Goal: Task Accomplishment & Management: Use online tool/utility

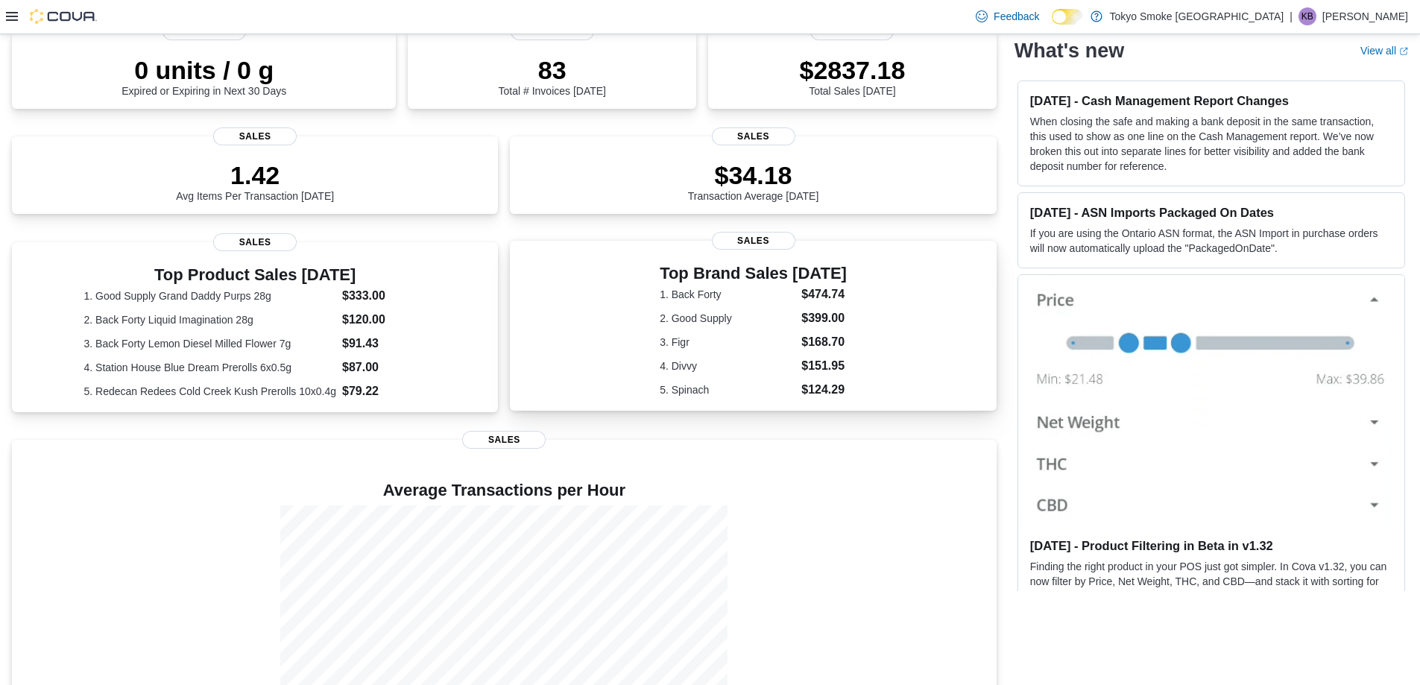
scroll to position [201, 0]
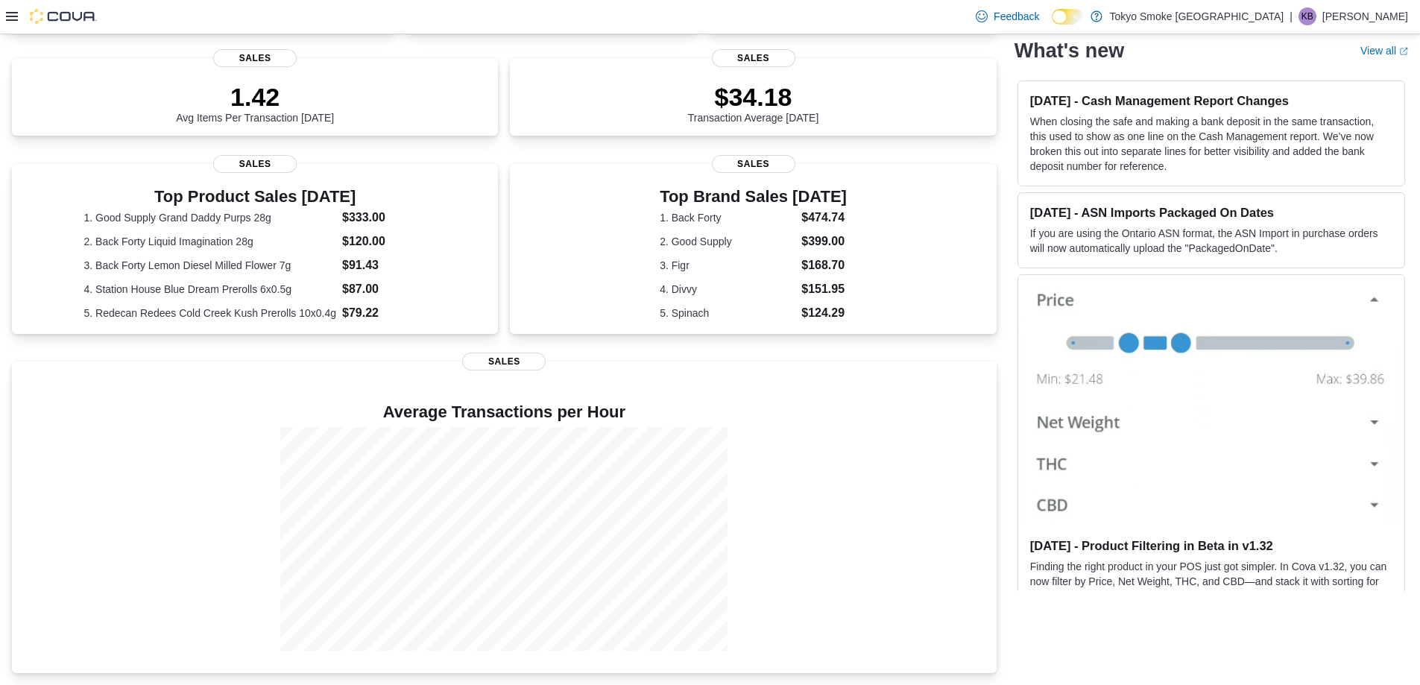
click at [2, 18] on div "Feedback Dark Mode Tokyo Smoke [GEOGRAPHIC_DATA] | KB [PERSON_NAME]" at bounding box center [710, 17] width 1420 height 34
click at [21, 9] on div at bounding box center [51, 16] width 91 height 15
click at [9, 13] on icon at bounding box center [12, 16] width 12 height 9
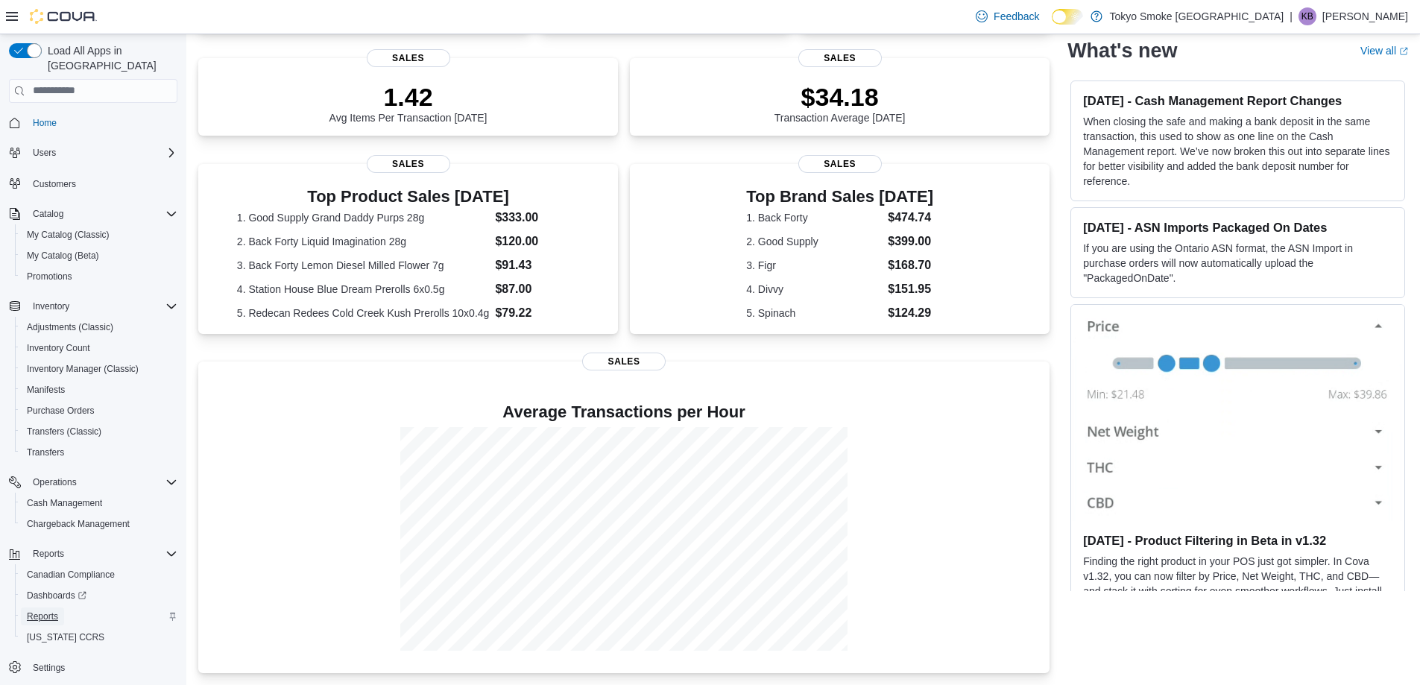
click at [34, 610] on span "Reports" at bounding box center [42, 616] width 31 height 12
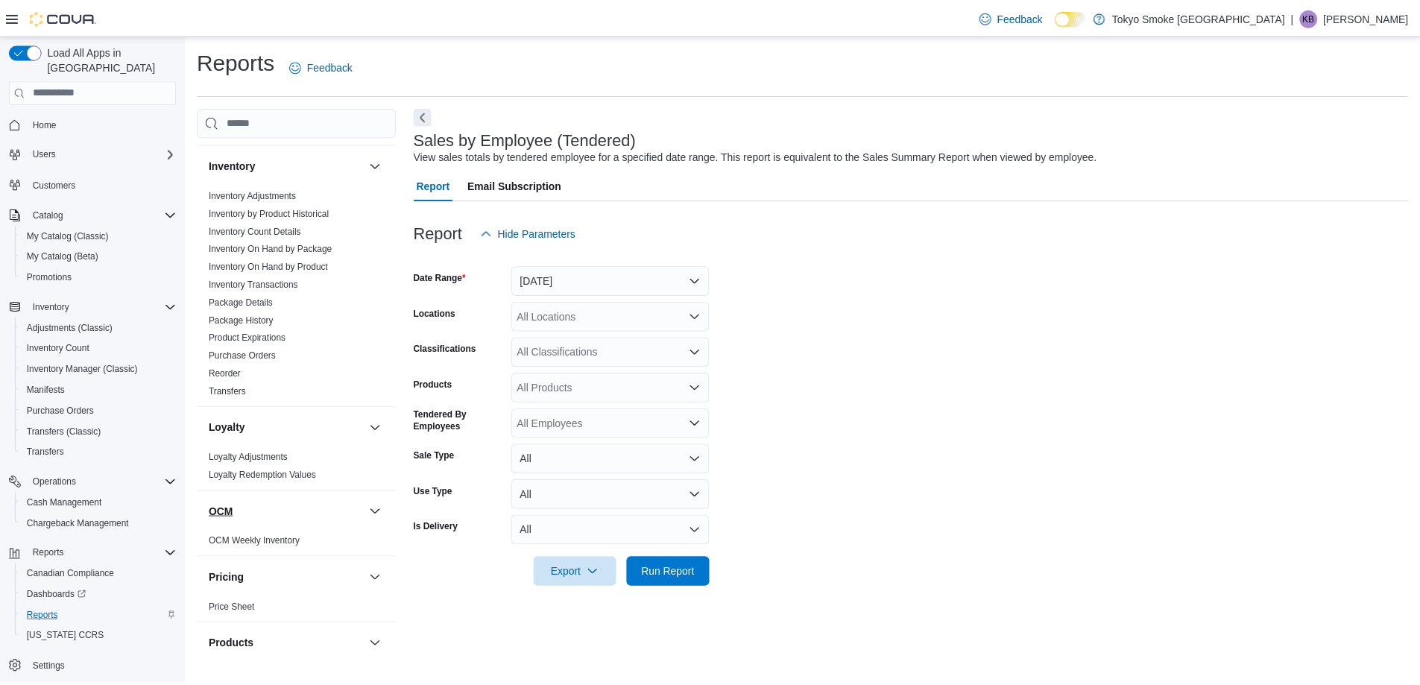
scroll to position [966, 0]
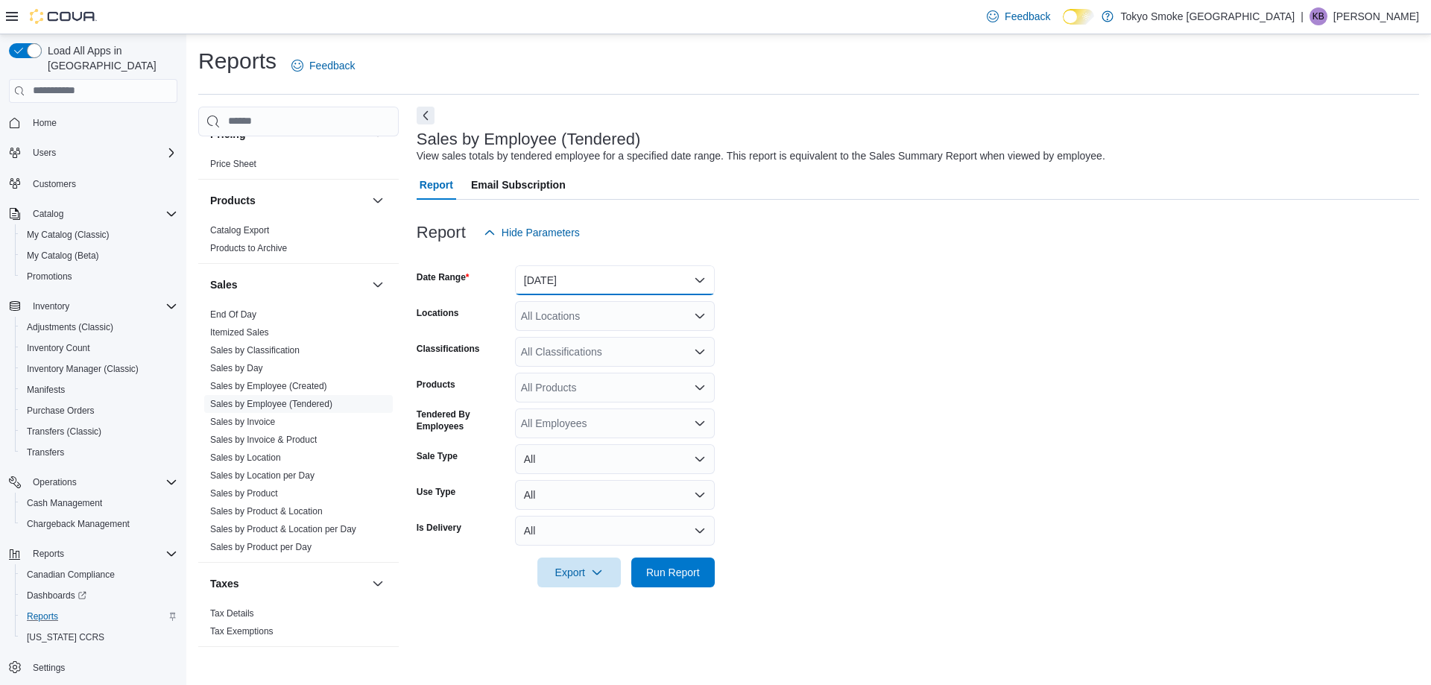
click at [601, 286] on button "[DATE]" at bounding box center [615, 280] width 200 height 30
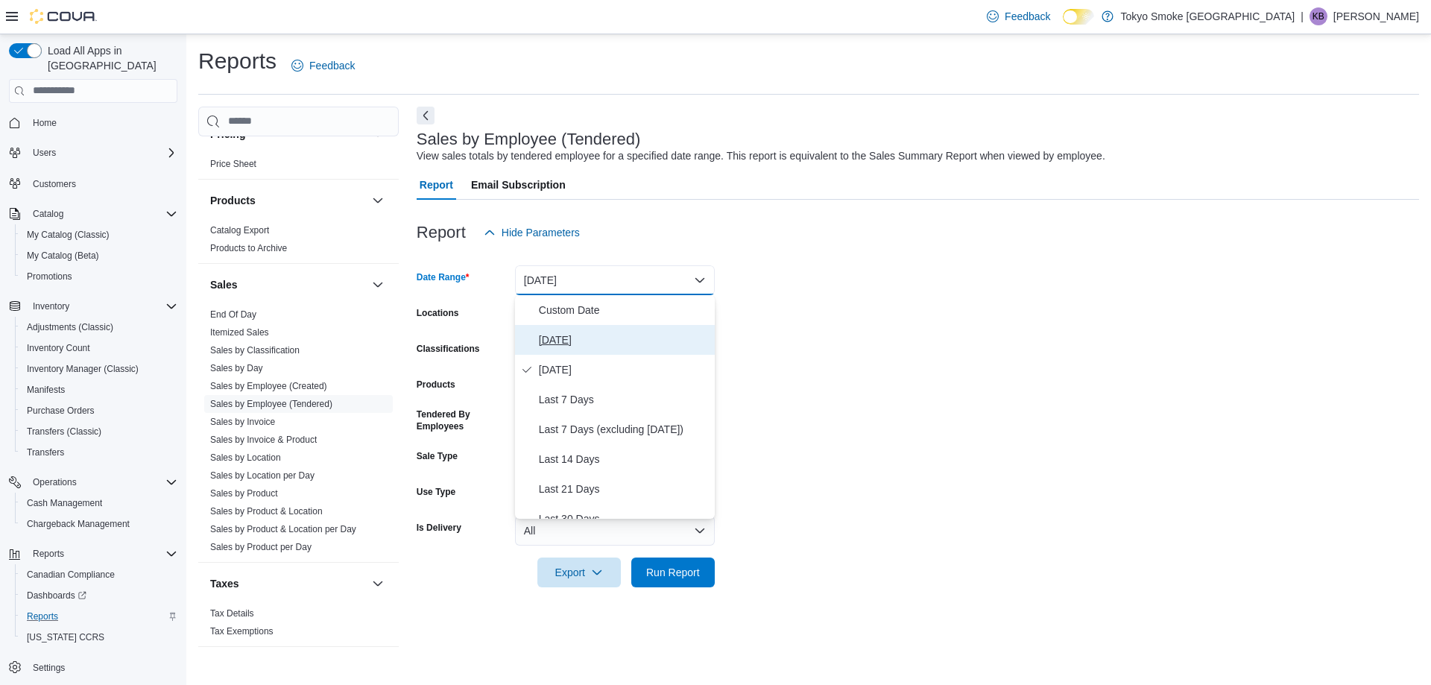
click at [593, 333] on span "[DATE]" at bounding box center [624, 340] width 170 height 18
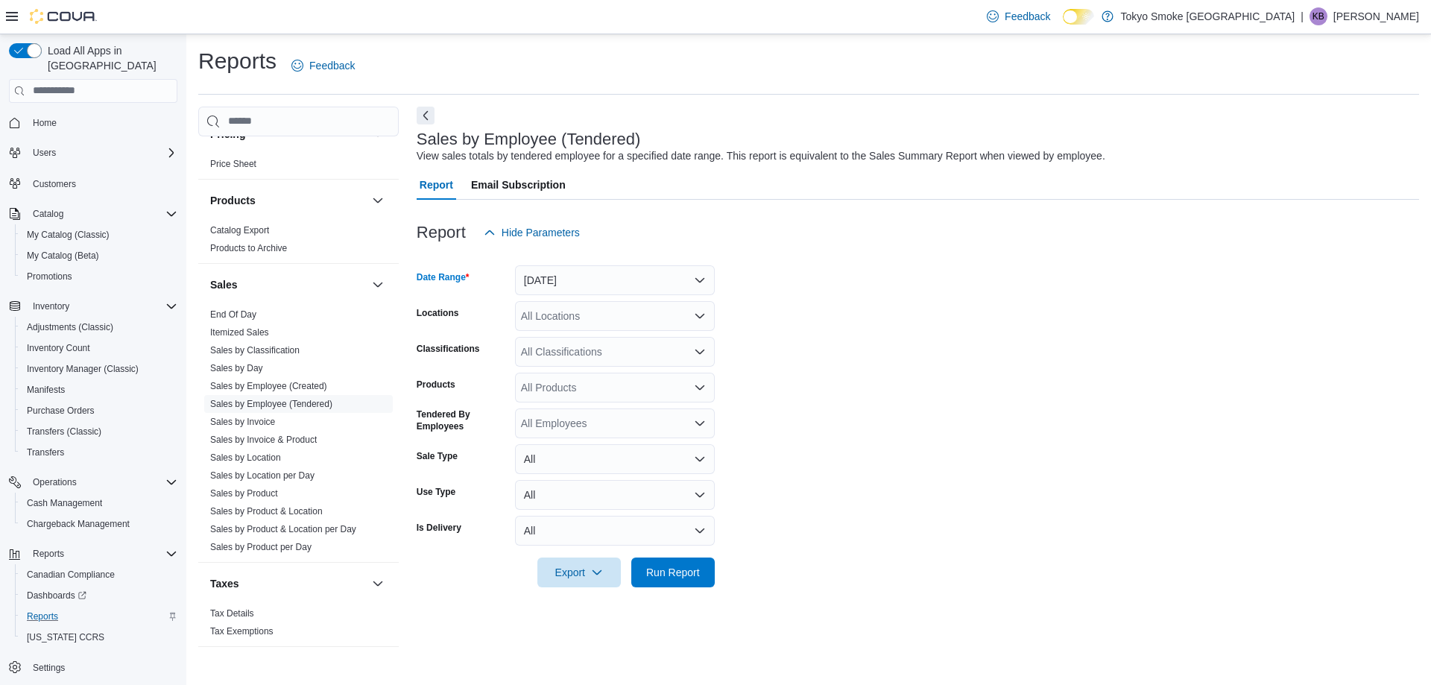
click at [587, 315] on div "All Locations" at bounding box center [615, 316] width 200 height 30
type input "***"
drag, startPoint x: 594, startPoint y: 349, endPoint x: 926, endPoint y: 423, distance: 339.9
click at [595, 351] on button "London Wonderland" at bounding box center [615, 342] width 200 height 22
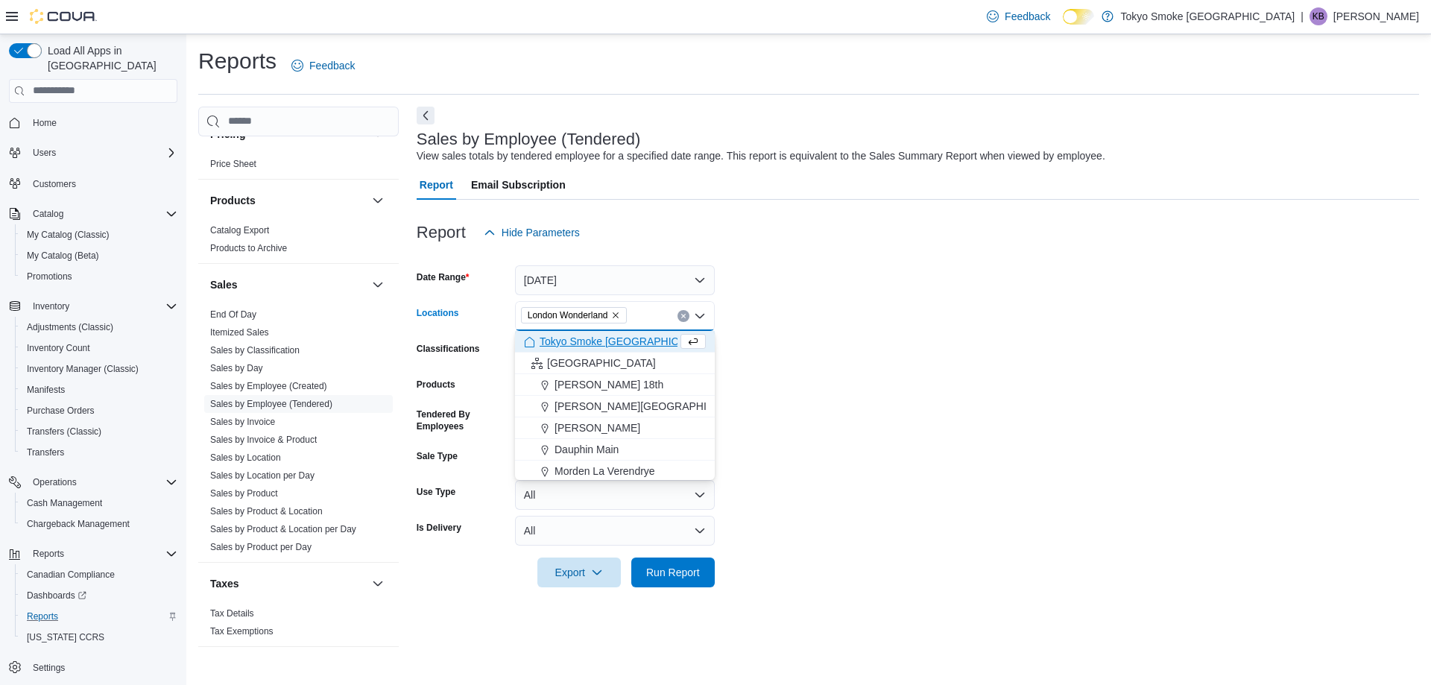
click at [1021, 437] on form "Date Range [DATE] Locations [GEOGRAPHIC_DATA] Combo box. Selected. [GEOGRAPHIC_…" at bounding box center [918, 417] width 1002 height 340
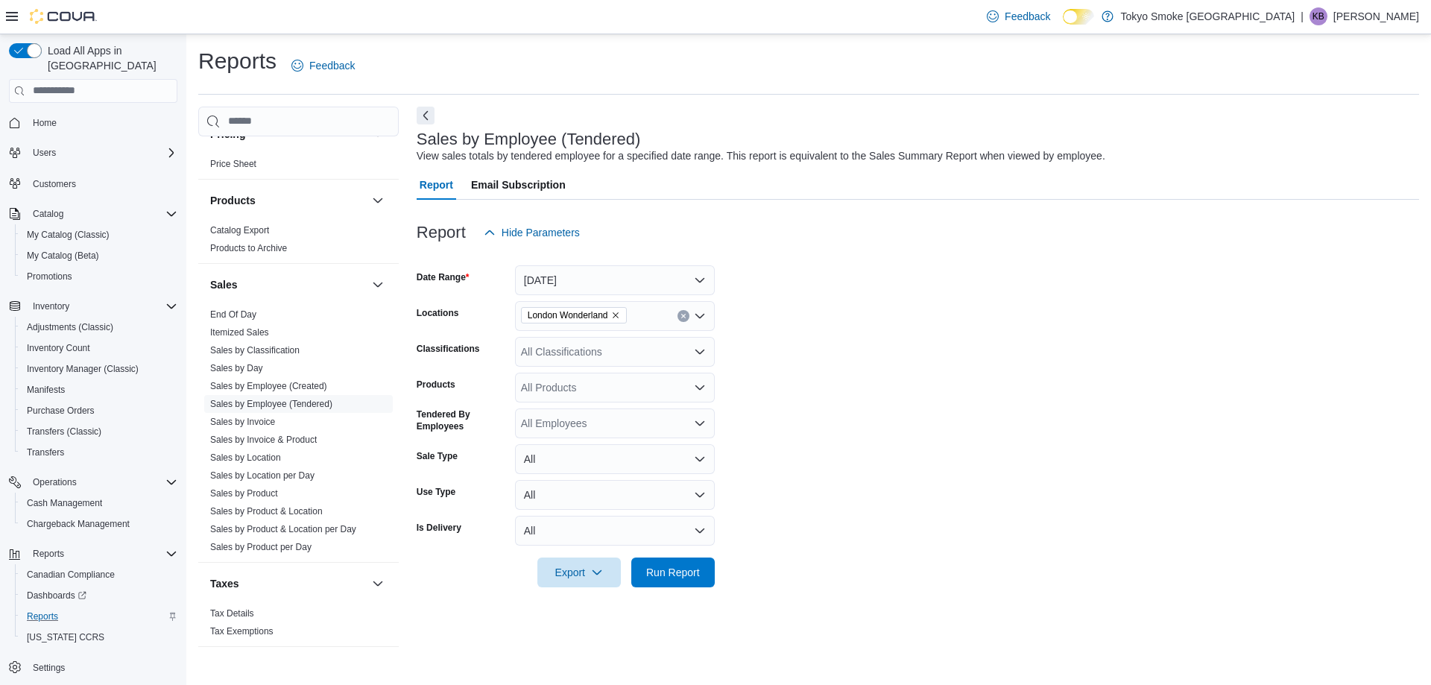
click at [679, 593] on div at bounding box center [918, 596] width 1002 height 18
click at [693, 570] on span "Run Report" at bounding box center [673, 571] width 54 height 15
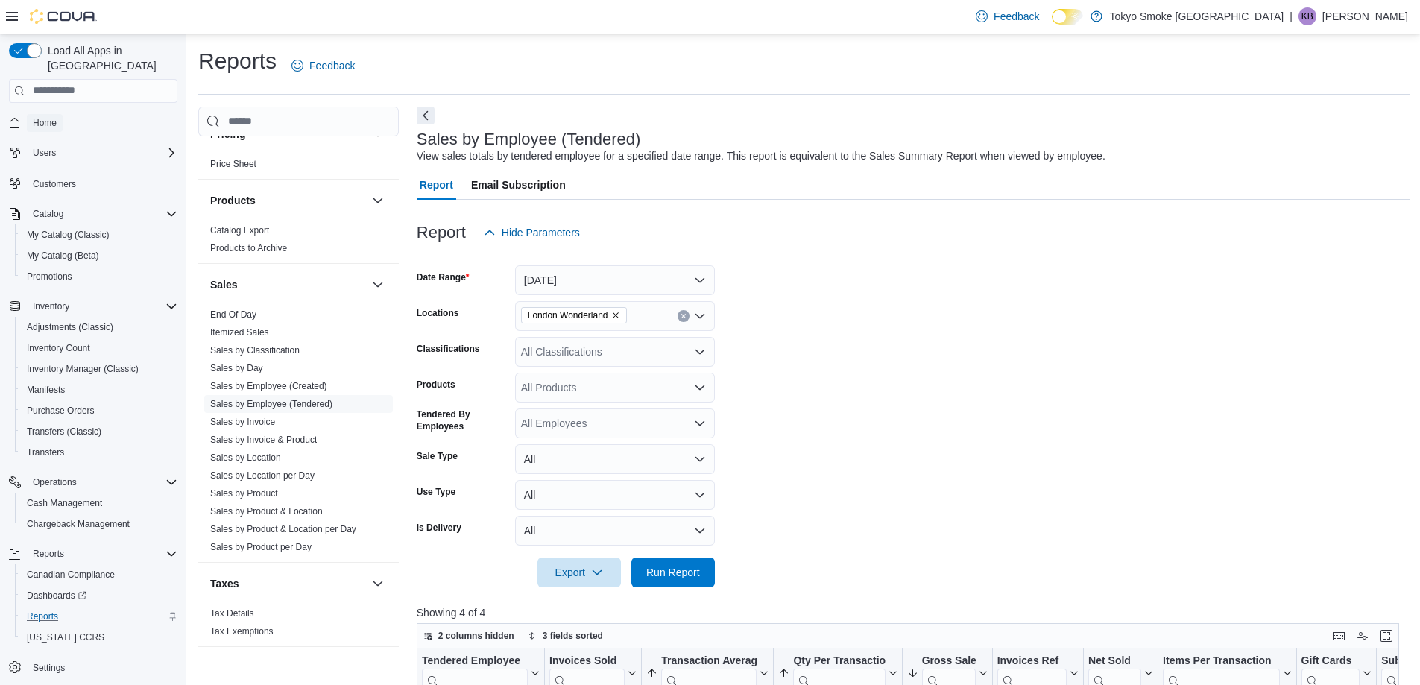
drag, startPoint x: 39, startPoint y: 101, endPoint x: 107, endPoint y: 0, distance: 121.3
click at [39, 114] on span "Home" at bounding box center [45, 123] width 24 height 18
